Goal: Transaction & Acquisition: Purchase product/service

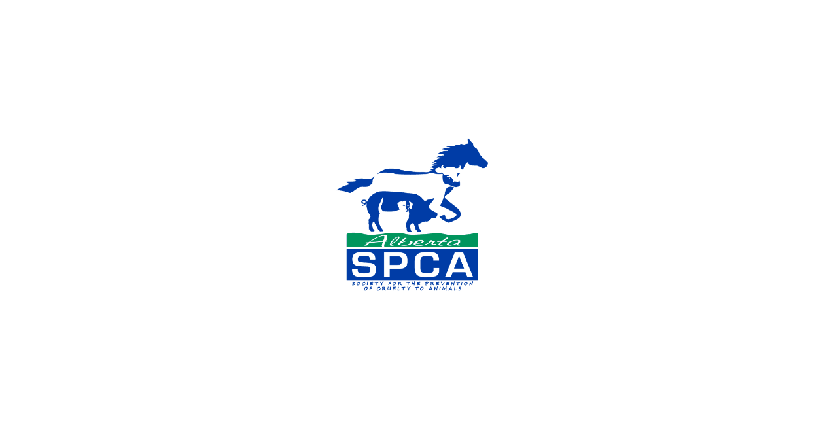
click at [718, 153] on div at bounding box center [412, 214] width 825 height 429
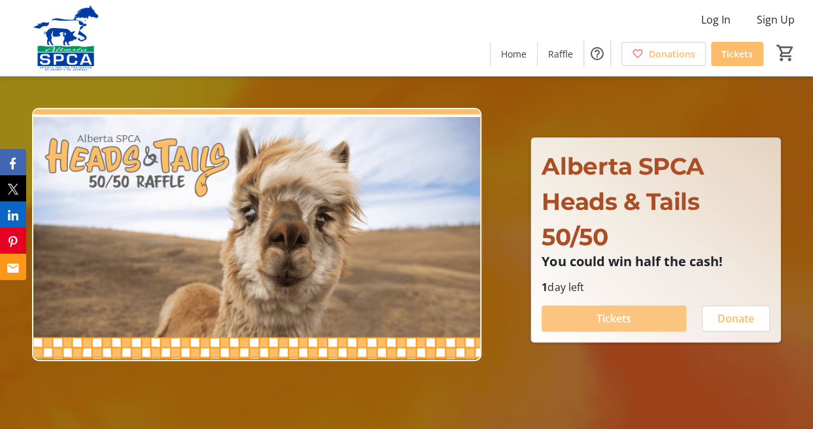
click at [623, 311] on span "Tickets" at bounding box center [614, 319] width 35 height 16
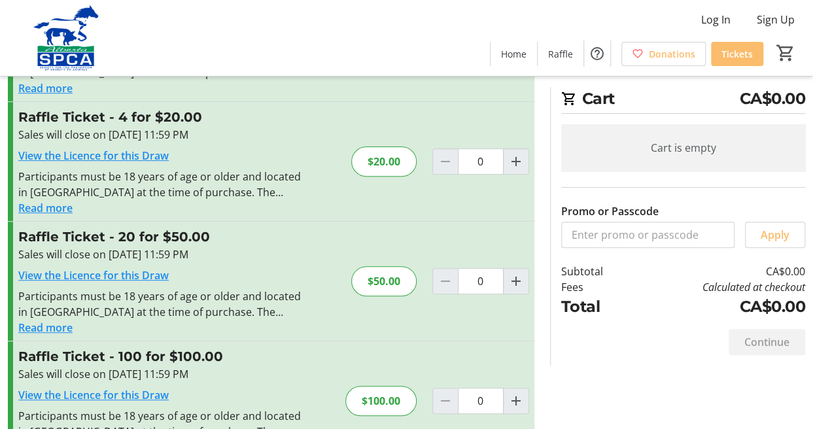
scroll to position [172, 0]
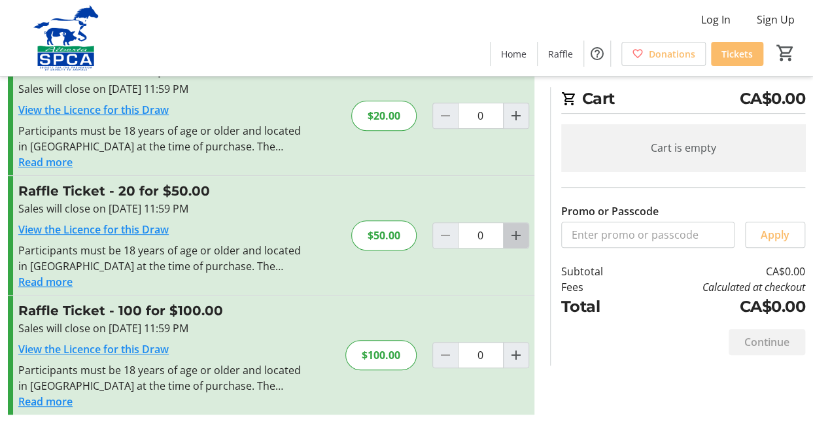
click at [527, 234] on span "Increment by one" at bounding box center [516, 235] width 25 height 25
type input "1"
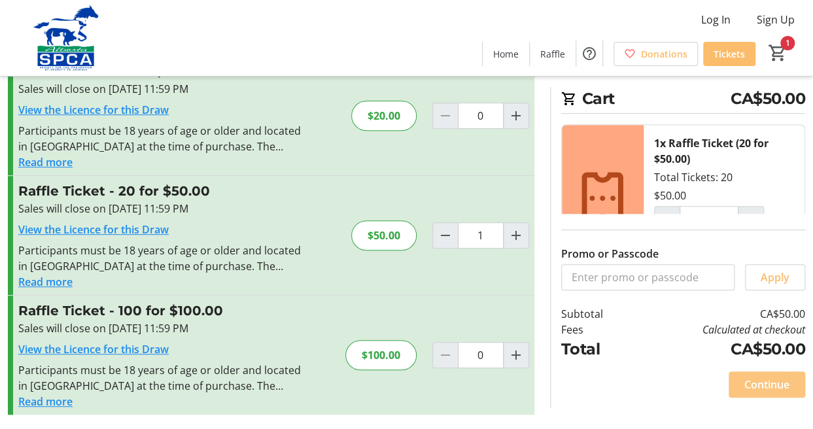
click at [754, 387] on span "Continue" at bounding box center [766, 385] width 45 height 16
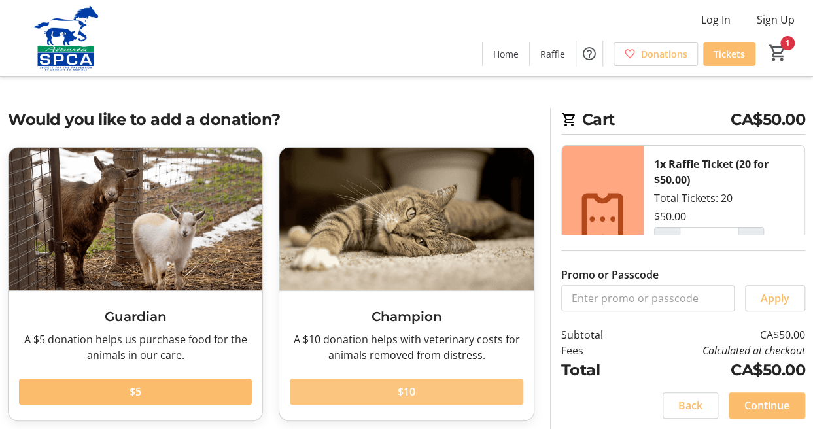
click at [404, 391] on span "$10" at bounding box center [407, 392] width 18 height 16
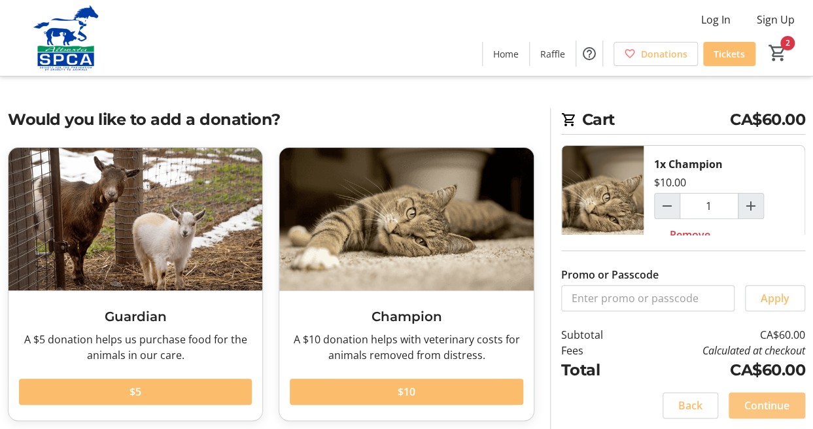
click at [776, 400] on span "Continue" at bounding box center [766, 406] width 45 height 16
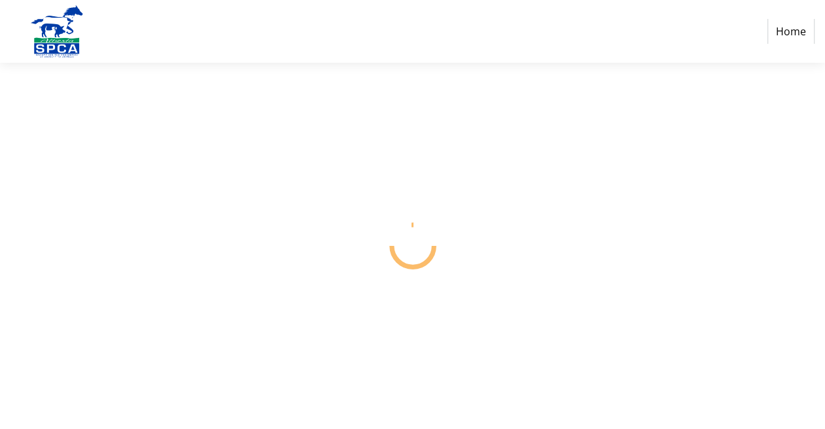
select select "CA"
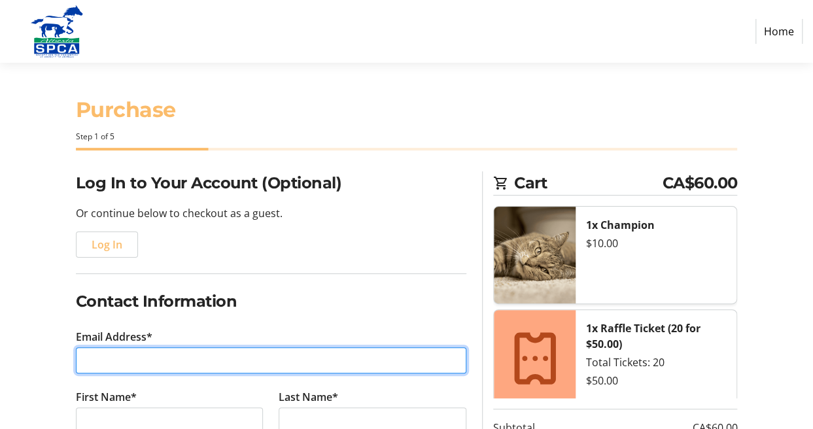
click at [154, 347] on input "Email Address*" at bounding box center [271, 360] width 391 height 26
type input "bill.dekort@xplornet.com"
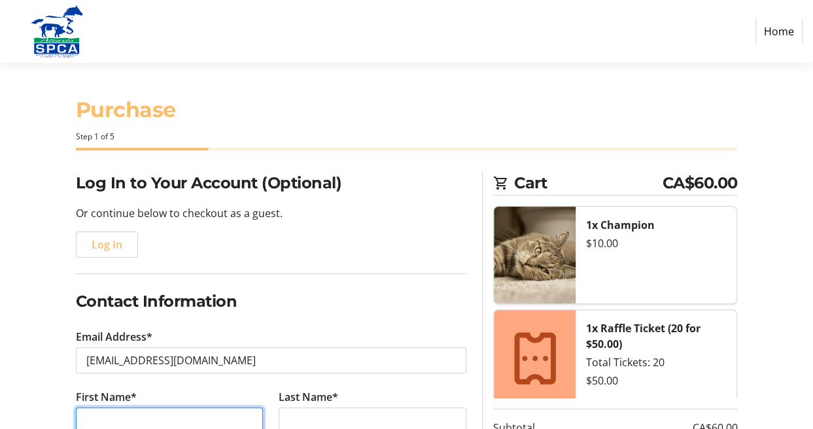
type input "Leila"
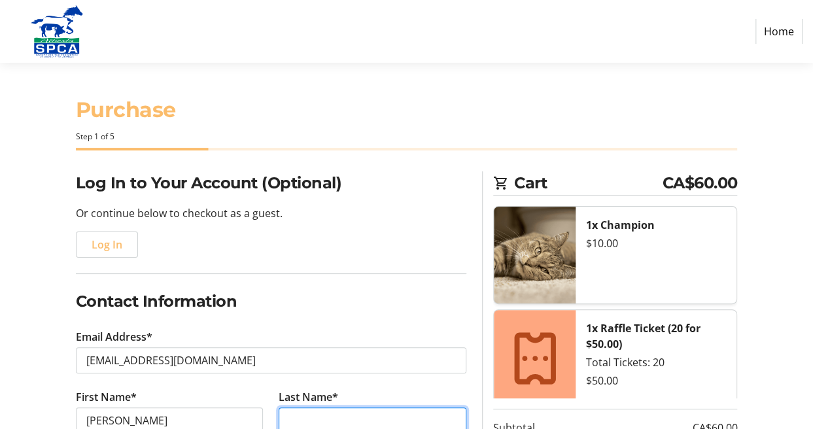
type input "DEKORT"
type input "(403) 998-6532"
type input "11"
type input "Rocky View County"
select select "AB"
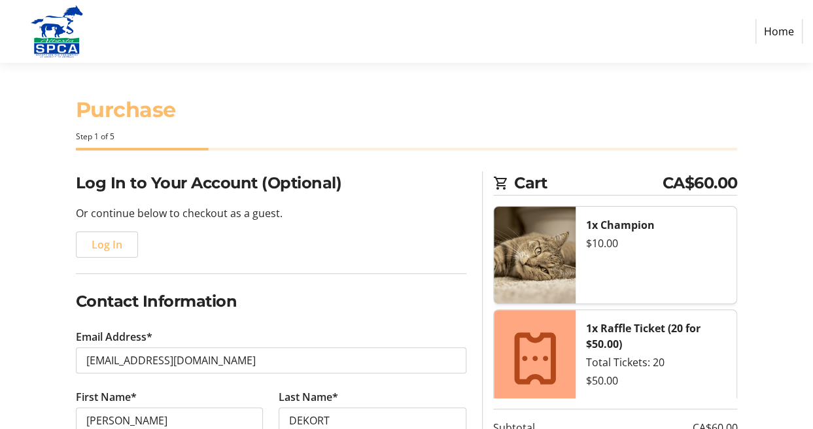
type input "T1X 2H2"
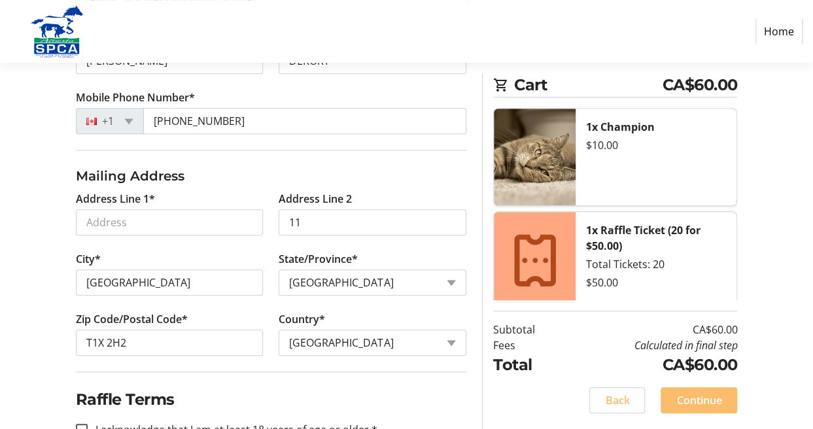
scroll to position [366, 0]
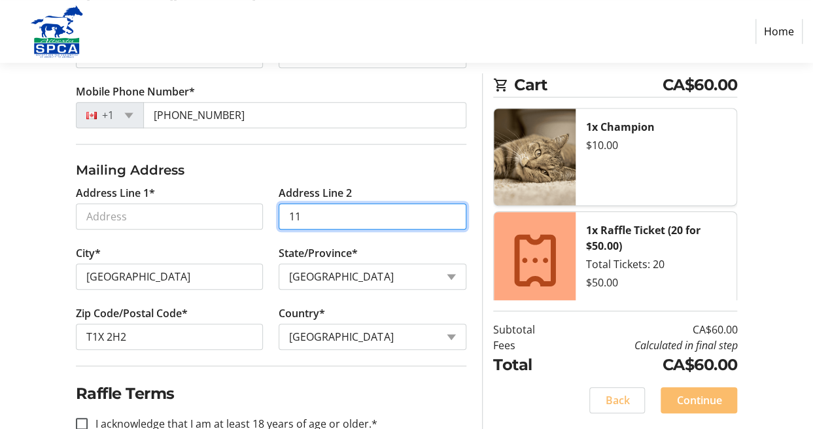
click at [327, 212] on input "11" at bounding box center [373, 216] width 188 height 26
click at [313, 223] on input "11" at bounding box center [373, 216] width 188 height 26
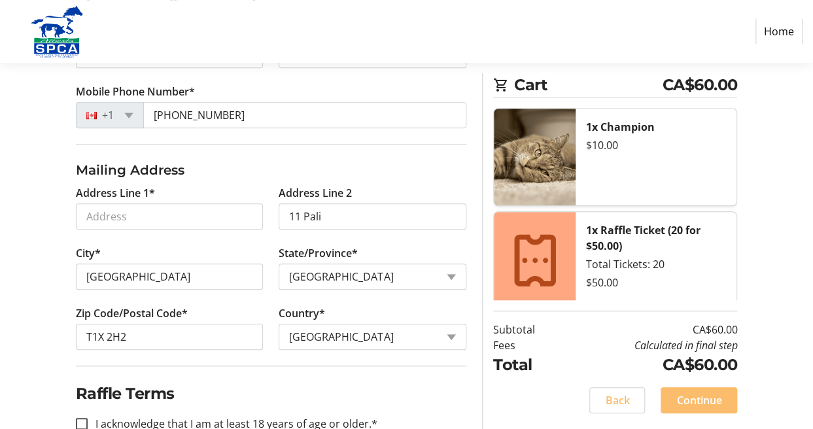
click at [307, 378] on fieldset "Raffle Terms I acknowledge that I am at least 18 years of age or older.*" at bounding box center [271, 407] width 391 height 82
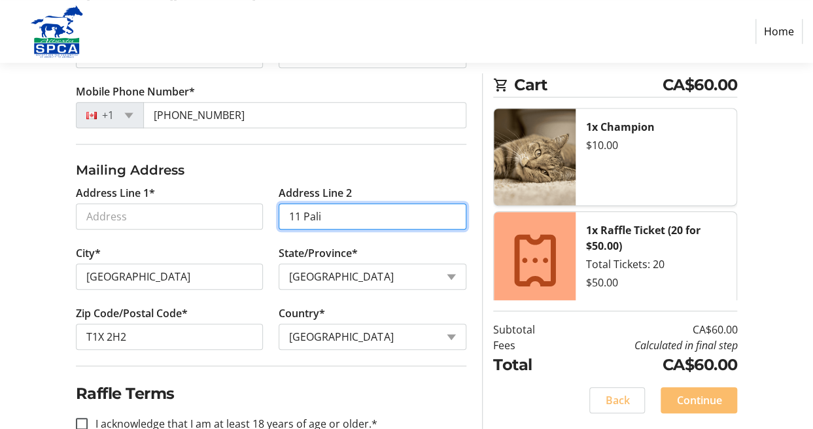
click at [326, 219] on input "11 Pali" at bounding box center [373, 216] width 188 height 26
click at [329, 219] on input "11 Pali" at bounding box center [373, 216] width 188 height 26
type input "11 Paligo Plains Bay"
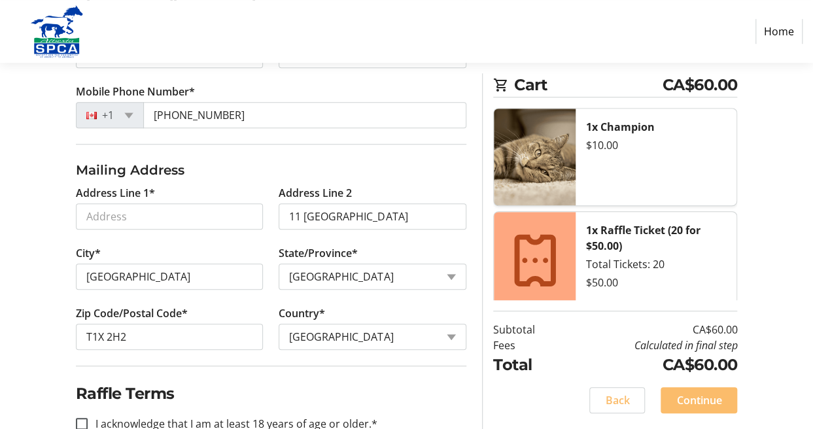
click at [287, 382] on h2 "Raffle Terms" at bounding box center [271, 394] width 391 height 24
click at [81, 423] on input "I acknowledge that I am at least 18 years of age or older.*" at bounding box center [82, 424] width 12 height 12
checkbox input "true"
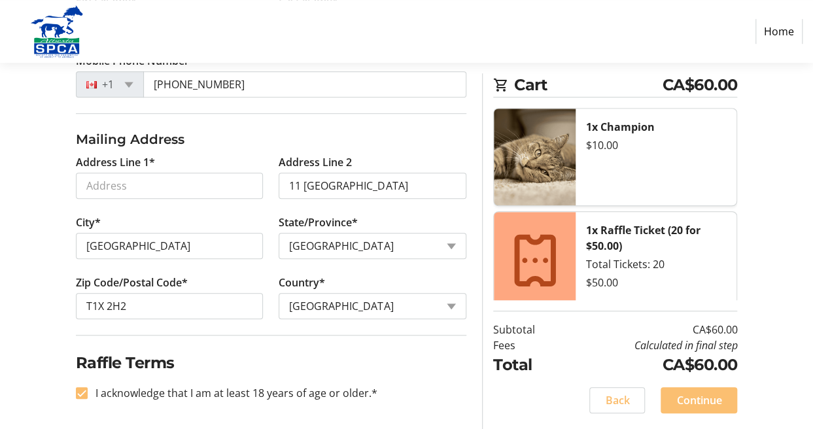
click at [701, 403] on span "Continue" at bounding box center [698, 400] width 45 height 16
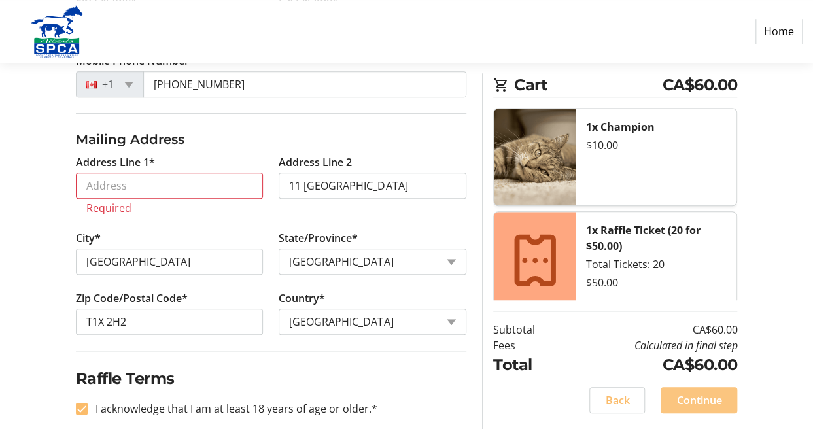
click at [700, 393] on span "Continue" at bounding box center [698, 400] width 45 height 16
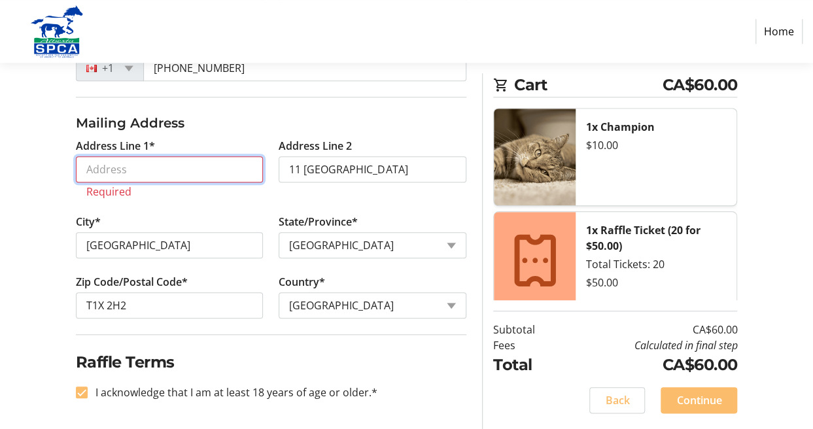
click at [137, 162] on input "Address Line 1*" at bounding box center [170, 169] width 188 height 26
type input "11 Paligo Plains Bay"
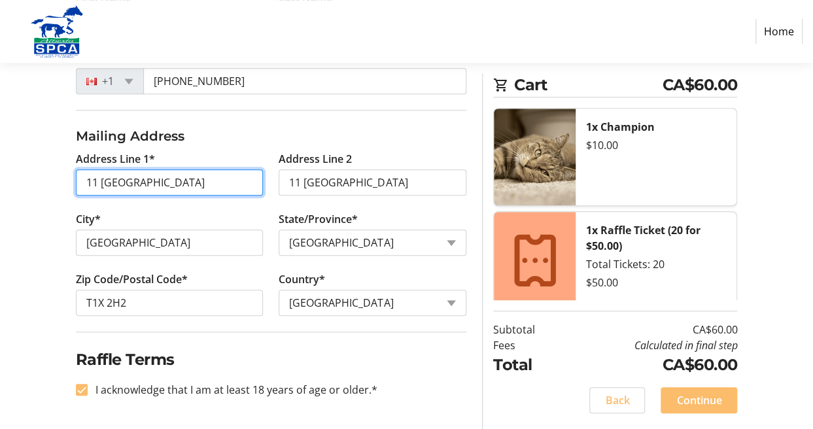
scroll to position [396, 0]
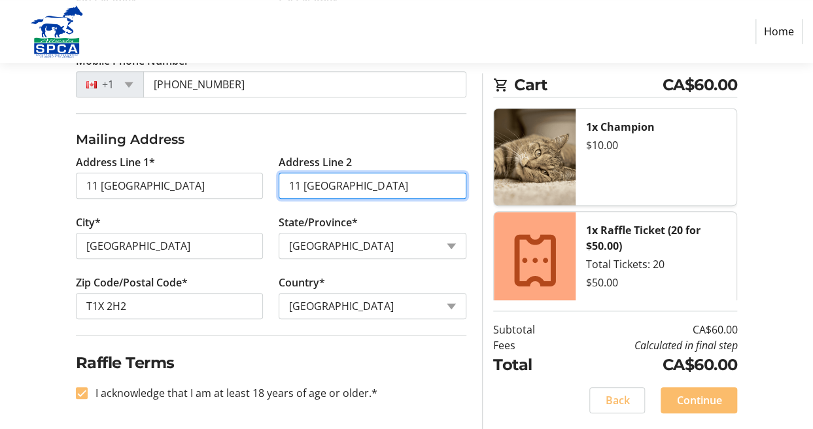
drag, startPoint x: 396, startPoint y: 180, endPoint x: 288, endPoint y: 183, distance: 108.6
click at [288, 183] on input "11 Paligo Plains Bay" at bounding box center [373, 186] width 188 height 26
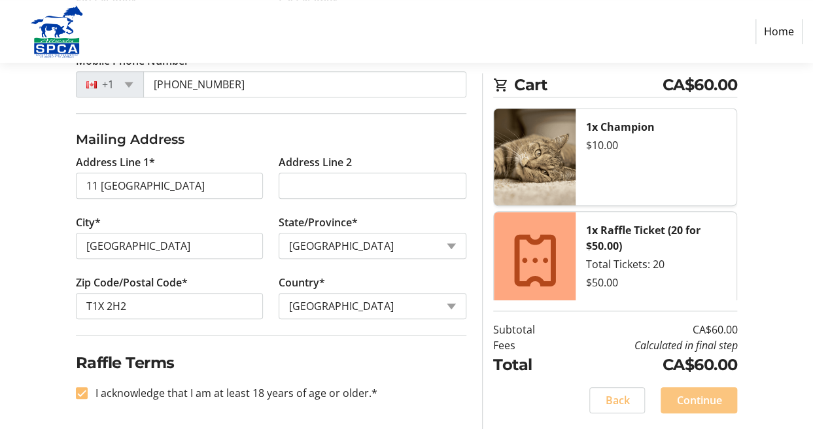
click at [693, 392] on span "Continue" at bounding box center [698, 400] width 45 height 16
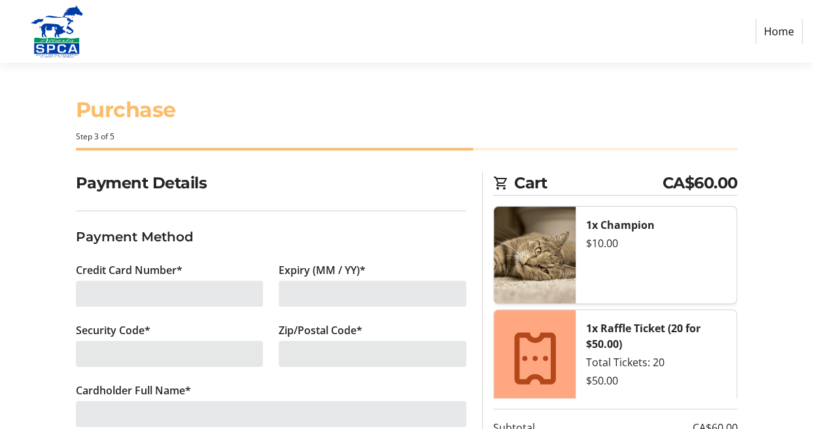
click at [164, 288] on div at bounding box center [170, 294] width 188 height 26
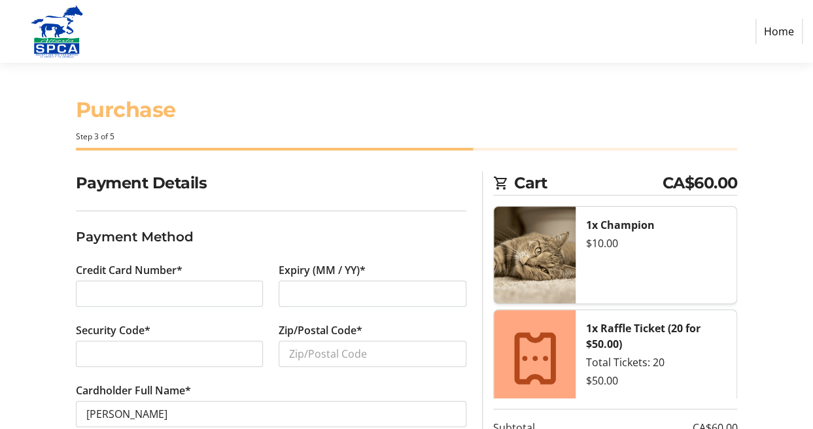
click at [238, 343] on div at bounding box center [170, 354] width 188 height 26
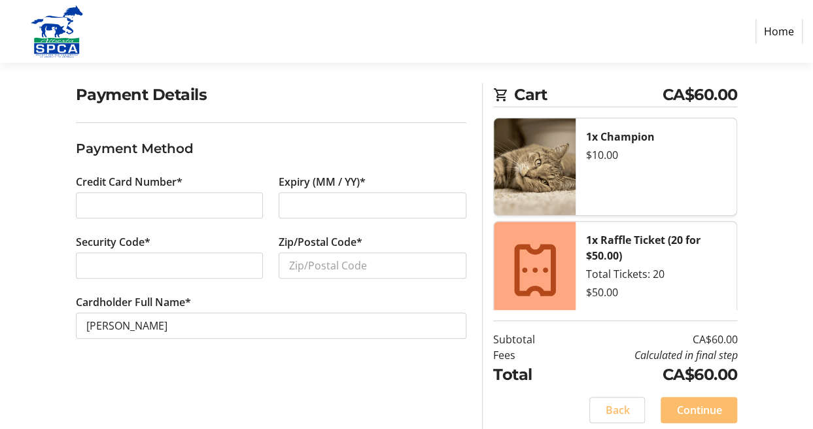
scroll to position [97, 0]
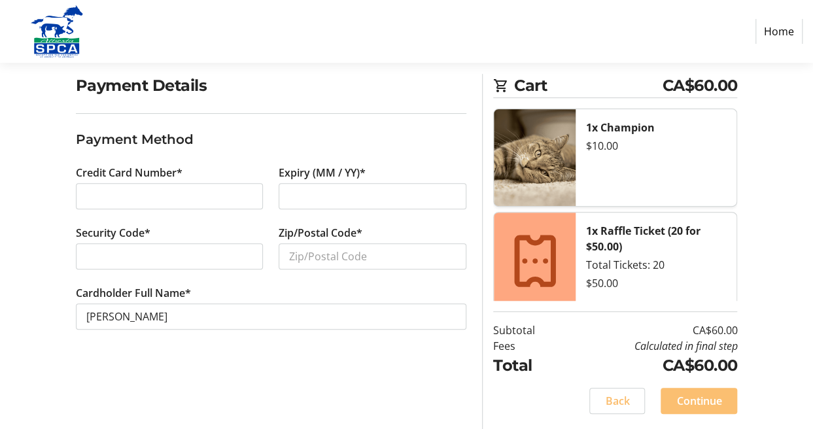
click at [706, 409] on span at bounding box center [699, 400] width 77 height 31
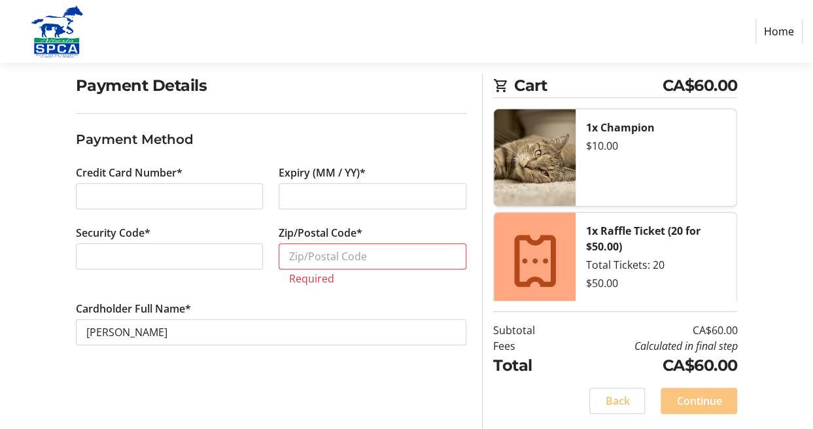
click at [702, 394] on span "Continue" at bounding box center [698, 401] width 45 height 16
click at [412, 241] on tr-form-field "Zip/Postal Code* Required" at bounding box center [373, 263] width 188 height 76
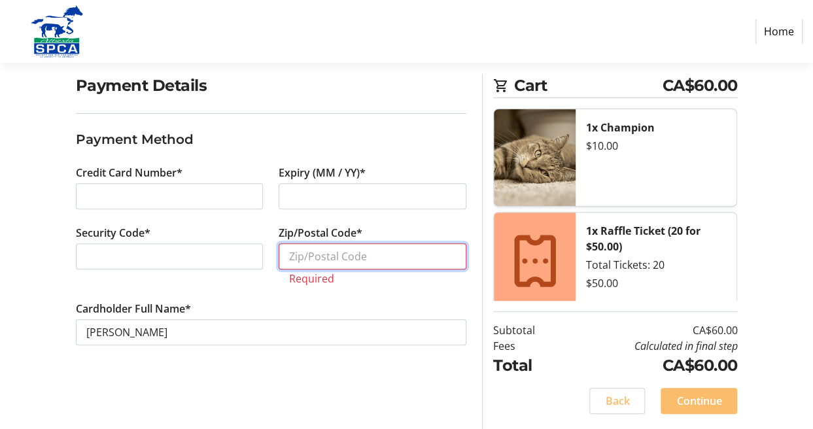
click at [408, 250] on input "Zip/Postal Code*" at bounding box center [373, 256] width 188 height 26
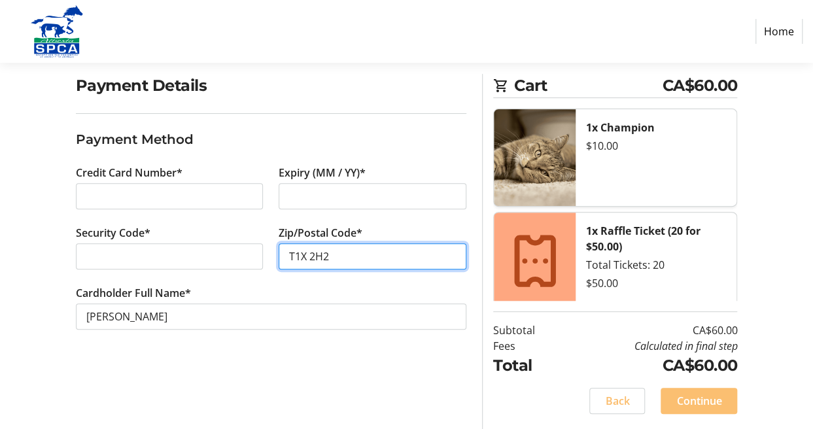
type input "T1X 2H2"
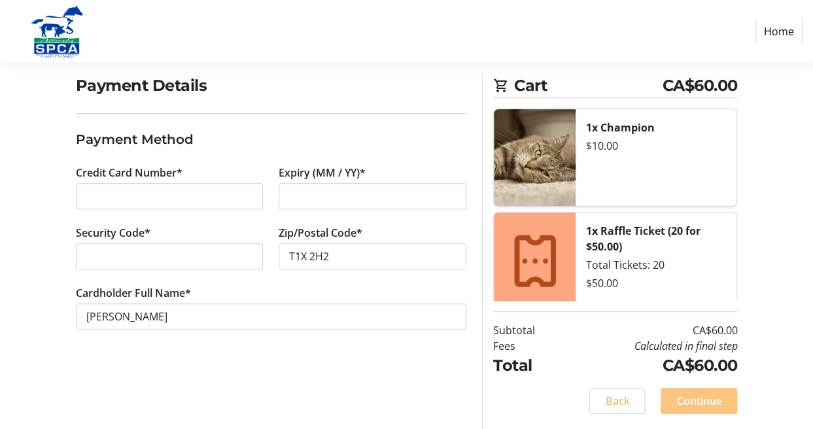
click at [690, 402] on span "Continue" at bounding box center [698, 401] width 45 height 16
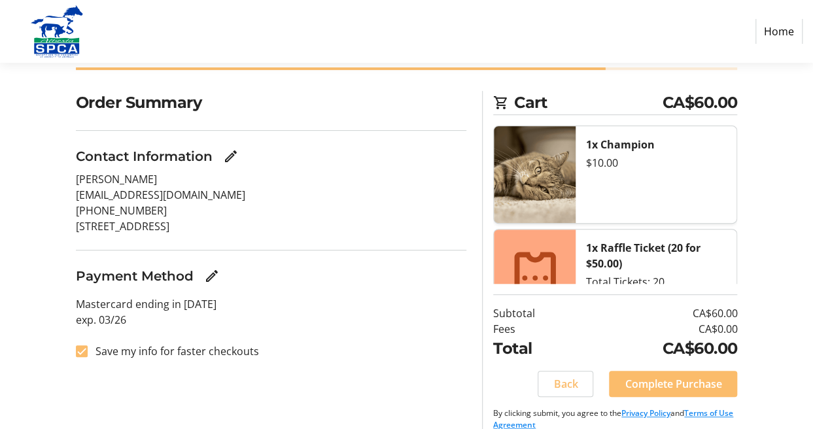
scroll to position [97, 0]
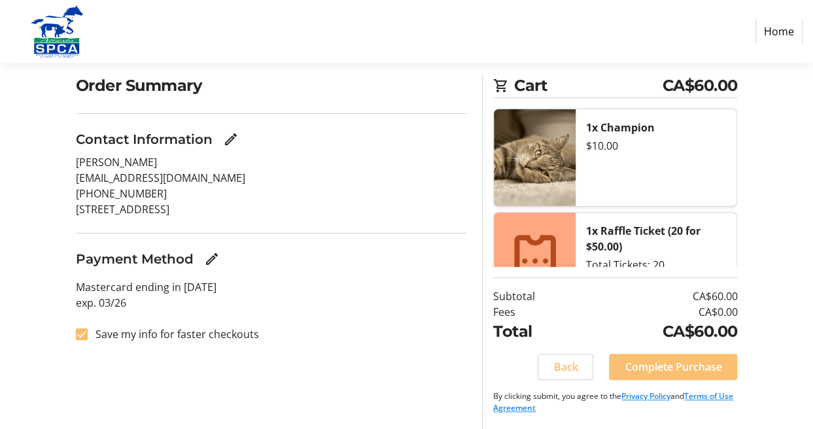
click at [672, 372] on span "Complete Purchase" at bounding box center [673, 367] width 97 height 16
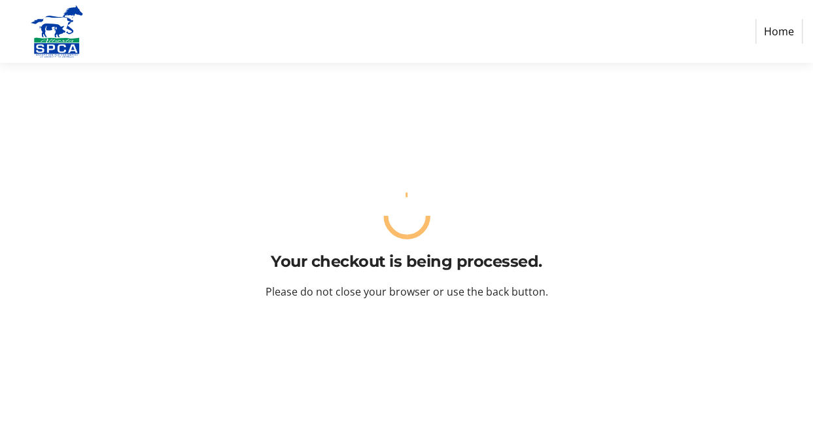
scroll to position [0, 0]
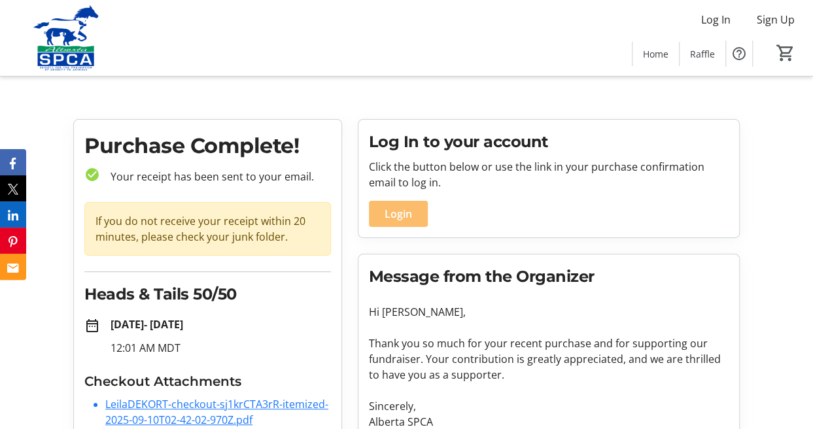
click at [141, 411] on li "LeilaDEKORT-checkout-sj1krCTA3rR-itemized-2025-09-10T02-42-02-970Z.pdf" at bounding box center [218, 411] width 226 height 31
click at [168, 399] on link "LeilaDEKORT-checkout-sj1krCTA3rR-itemized-2025-09-10T02-42-02-970Z.pdf" at bounding box center [216, 412] width 223 height 30
